Goal: Task Accomplishment & Management: Use online tool/utility

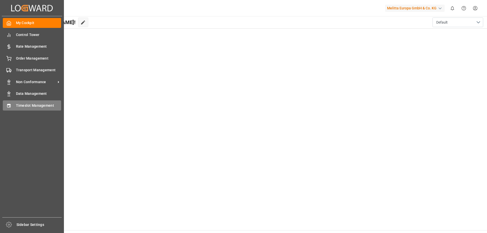
click at [31, 103] on span "Timeslot Management" at bounding box center [38, 105] width 45 height 5
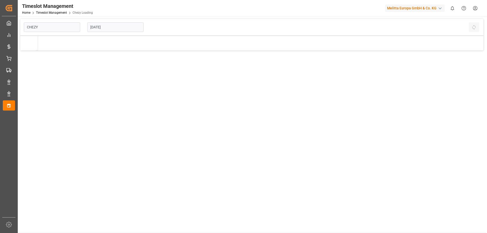
type input "Chezy Loading"
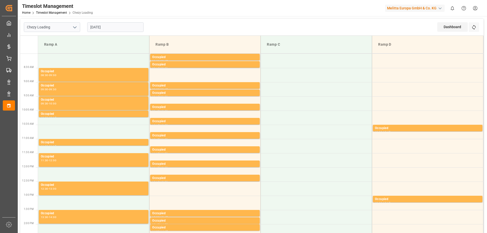
click at [111, 27] on input "[DATE]" at bounding box center [115, 27] width 56 height 10
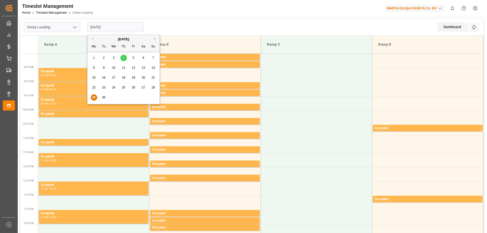
click at [93, 39] on button "Previous Month" at bounding box center [91, 38] width 3 height 3
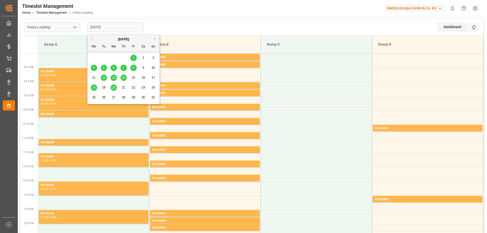
click at [93, 39] on button "Previous Month" at bounding box center [91, 38] width 3 height 3
click at [105, 97] on span "29" at bounding box center [103, 98] width 3 height 4
type input "[DATE]"
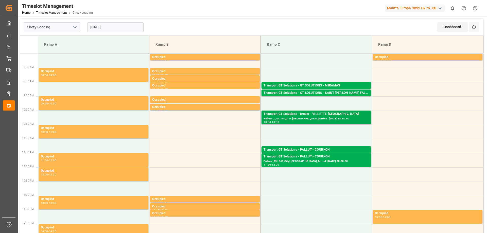
click at [323, 114] on div "Transport GT Solutions - breger - VILLETTE-[GEOGRAPHIC_DATA]" at bounding box center [315, 114] width 105 height 5
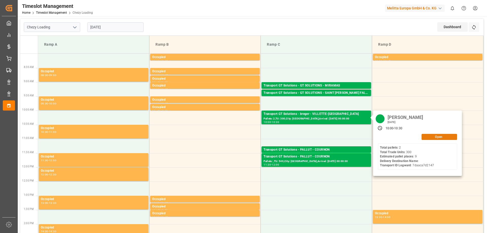
click at [435, 135] on button "Open" at bounding box center [438, 137] width 35 height 6
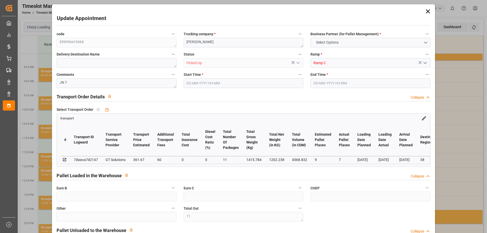
type input "11"
type input "9"
type input "7"
type input "361.67"
type input "60"
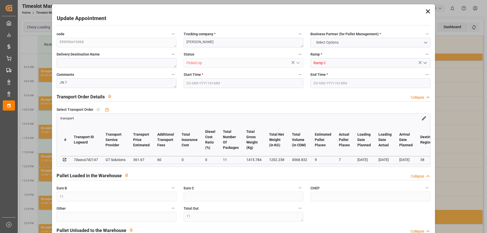
type input "0"
type input "404.563"
type input "-17.107"
type input "11"
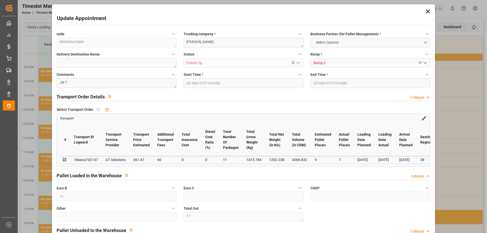
type input "1202.238"
type input "1744.224"
type input "4568.832"
type input "38"
type input "2"
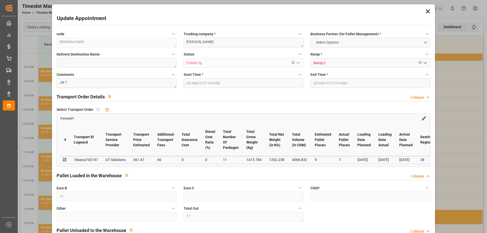
type input "300"
type input "11"
type input "101"
type input "1415.784"
type input "0"
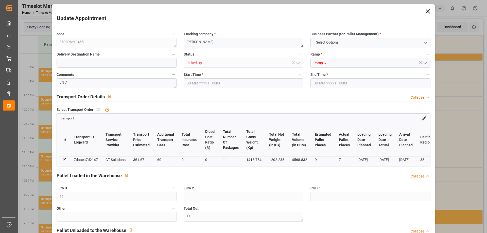
type input "10767.6795"
type input "0"
type input "21"
type input "80"
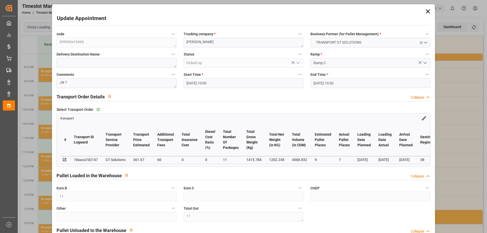
type input "[DATE] 10:00"
type input "[DATE] 10:30"
type input "[DATE] 12:46"
type input "[DATE] 11:44"
type input "[DATE]"
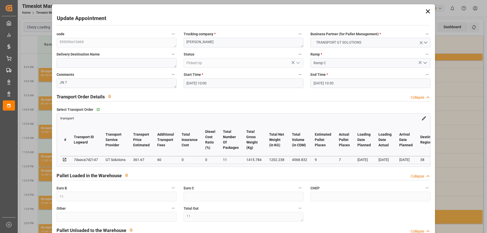
type input "[DATE]"
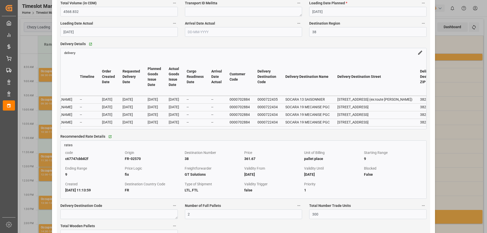
scroll to position [0, 222]
